Goal: Navigation & Orientation: Find specific page/section

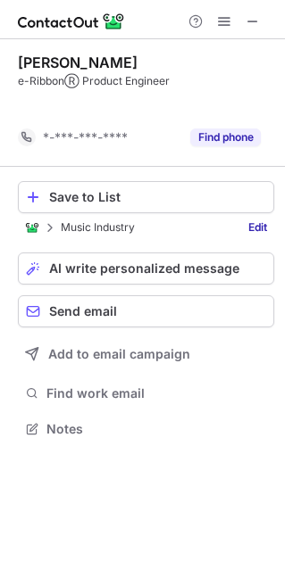
scroll to position [387, 284]
